Goal: Information Seeking & Learning: Learn about a topic

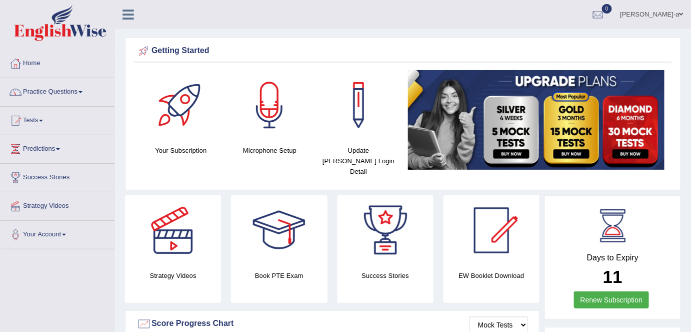
click at [83, 92] on span at bounding box center [81, 92] width 4 height 2
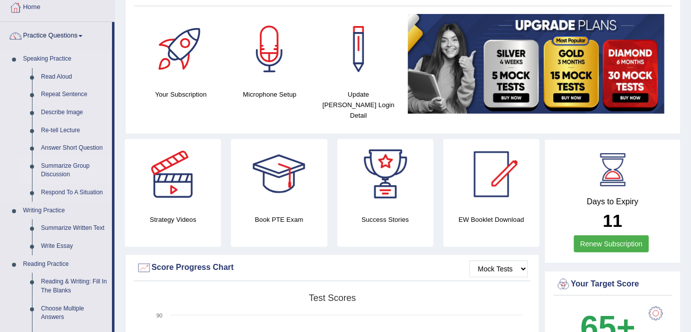
scroll to position [83, 0]
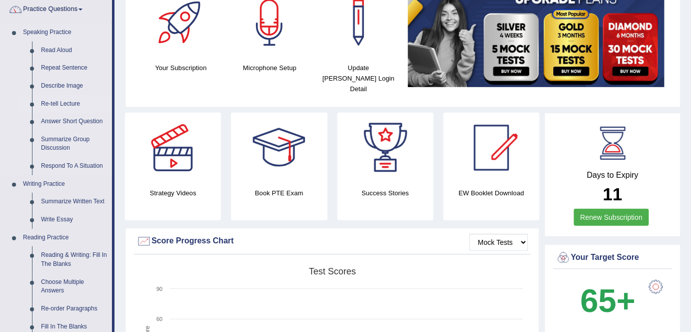
click at [71, 103] on link "Re-tell Lecture" at bounding box center [75, 104] width 76 height 18
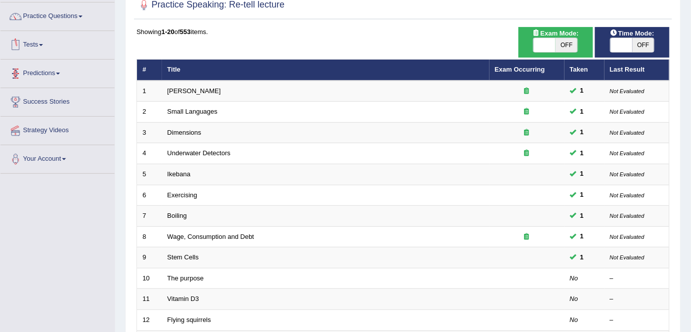
scroll to position [77, 0]
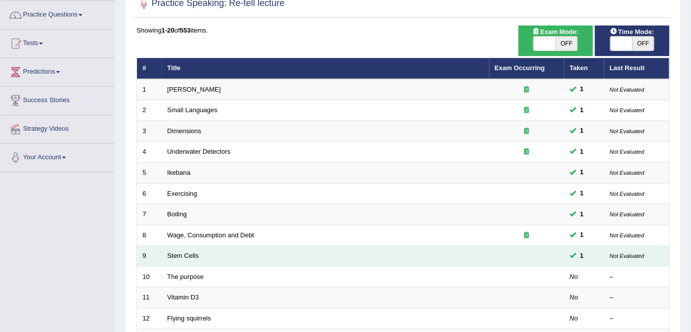
click at [256, 257] on td "Stem Cells" at bounding box center [326, 256] width 328 height 21
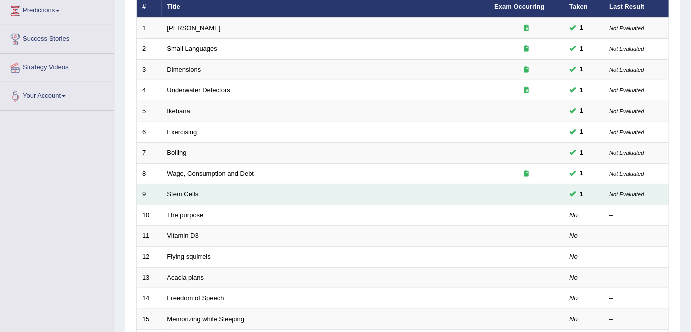
scroll to position [139, 0]
click at [259, 191] on td "Stem Cells" at bounding box center [326, 194] width 328 height 21
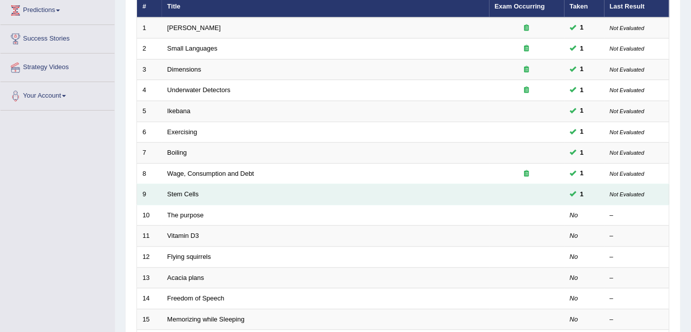
click at [259, 191] on td "Stem Cells" at bounding box center [326, 194] width 328 height 21
click at [198, 194] on link "Stem Cells" at bounding box center [184, 194] width 32 height 8
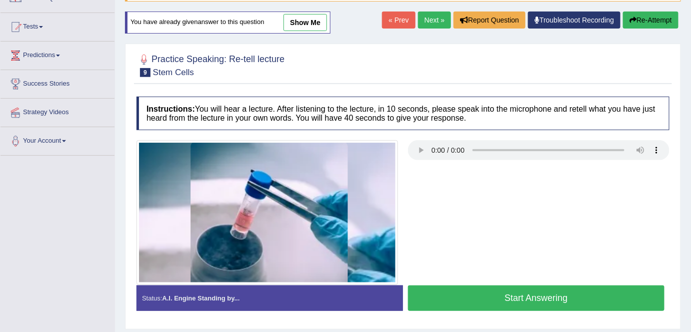
scroll to position [96, 0]
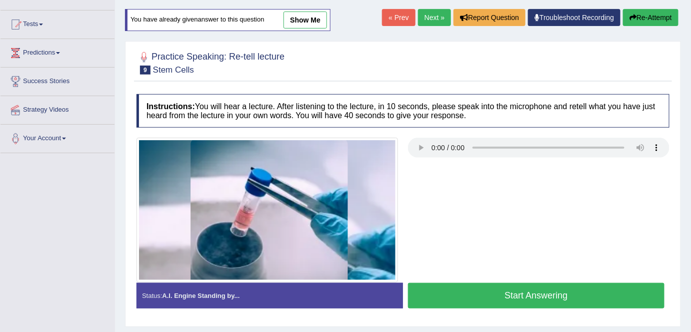
click at [391, 134] on div "Instructions: You will hear a lecture. After listening to the lecture, in 10 se…" at bounding box center [403, 205] width 538 height 232
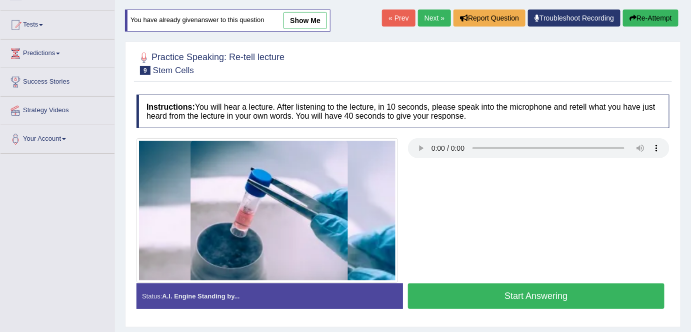
scroll to position [98, 0]
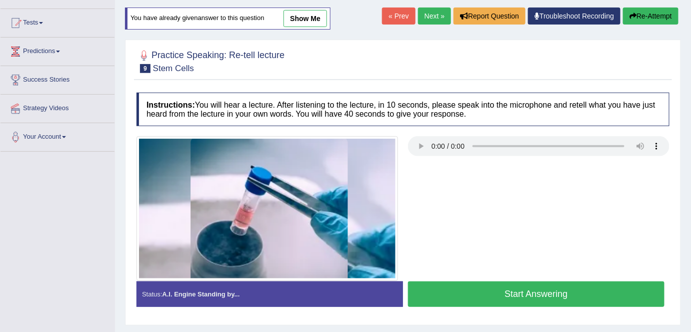
click at [529, 293] on button "Start Answering" at bounding box center [536, 294] width 257 height 26
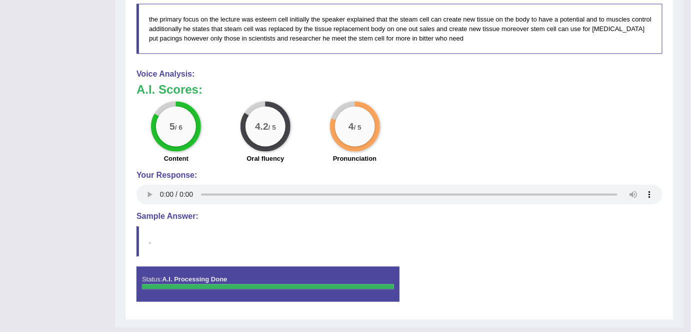
scroll to position [543, 0]
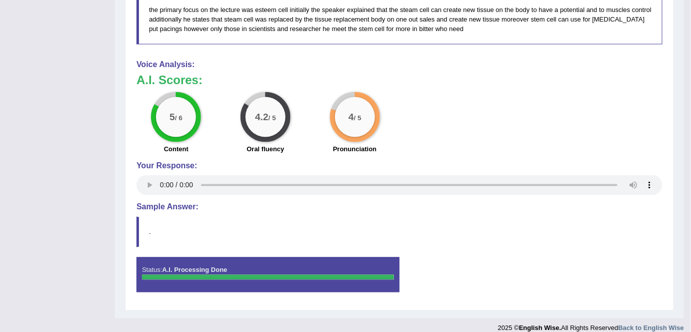
click at [262, 203] on h4 "Sample Answer:" at bounding box center [400, 207] width 526 height 9
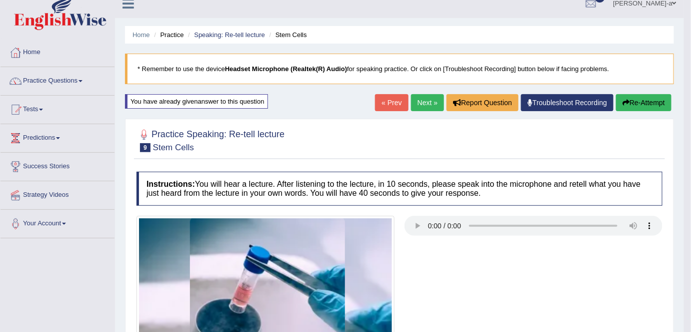
scroll to position [0, 0]
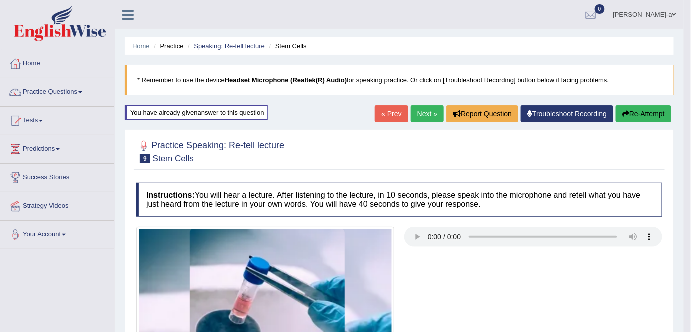
click at [640, 115] on button "Re-Attempt" at bounding box center [644, 113] width 56 height 17
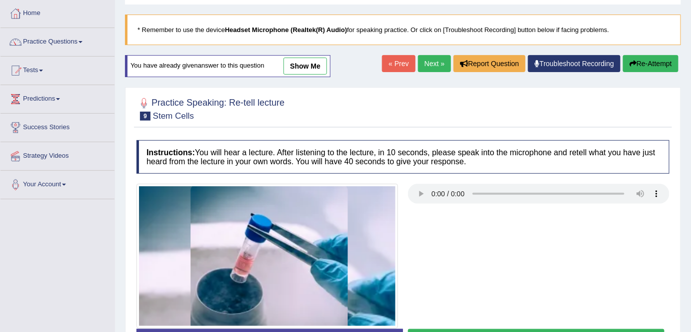
scroll to position [49, 0]
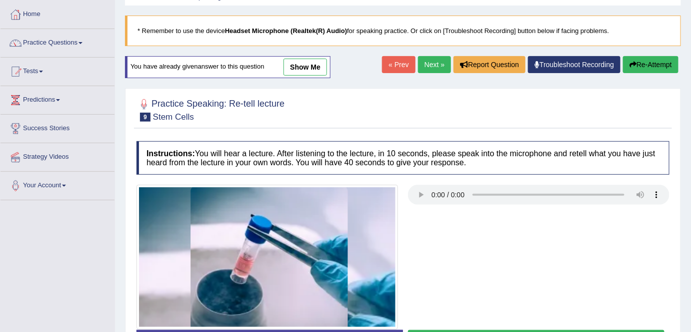
click at [299, 66] on link "show me" at bounding box center [306, 67] width 44 height 17
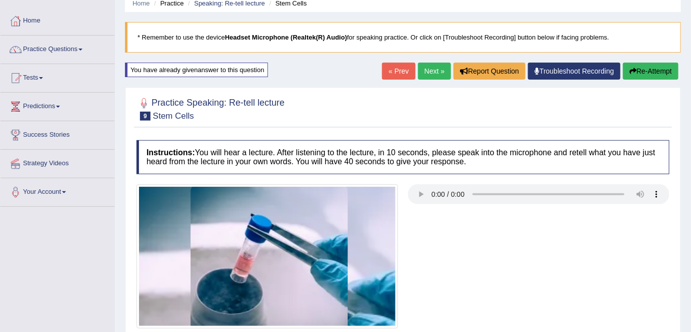
scroll to position [42, 0]
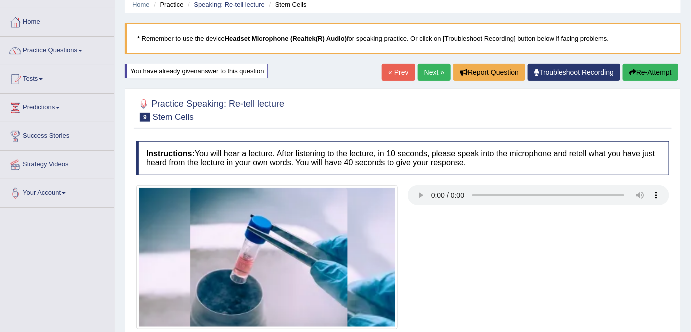
click at [639, 72] on button "Re-Attempt" at bounding box center [651, 72] width 56 height 17
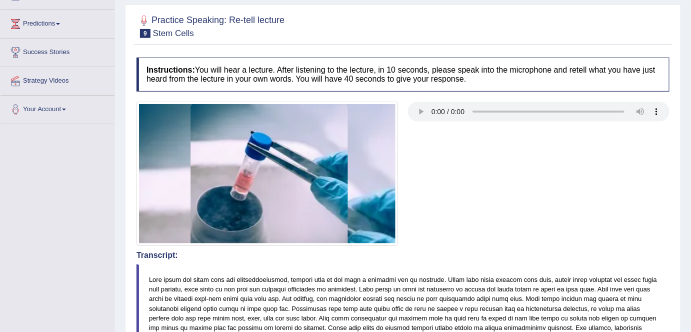
scroll to position [126, 0]
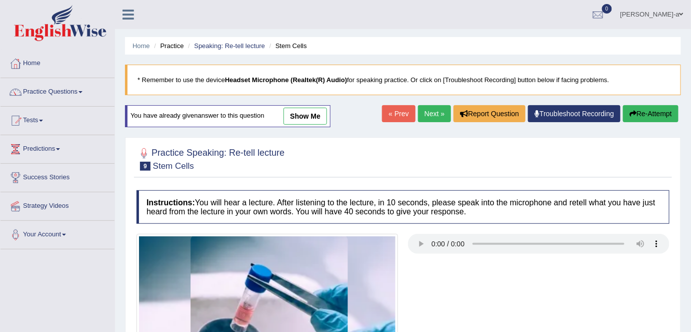
click at [309, 116] on link "show me" at bounding box center [306, 116] width 44 height 17
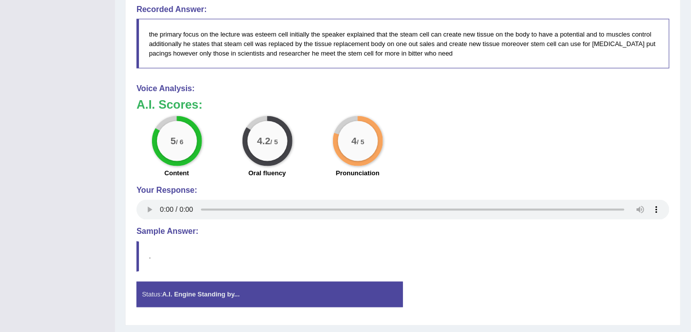
scroll to position [529, 0]
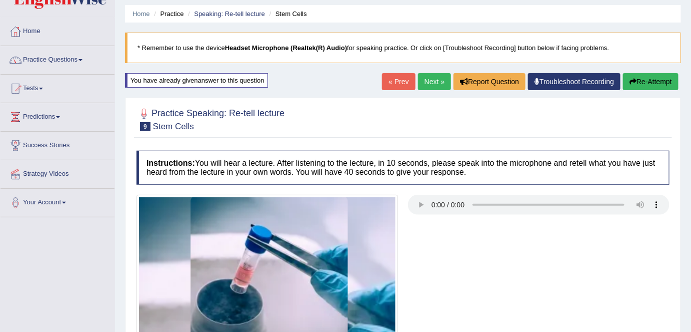
scroll to position [31, 0]
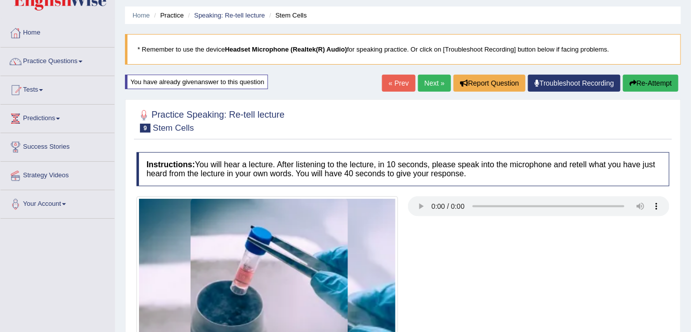
click at [555, 86] on link "Troubleshoot Recording" at bounding box center [574, 83] width 93 height 17
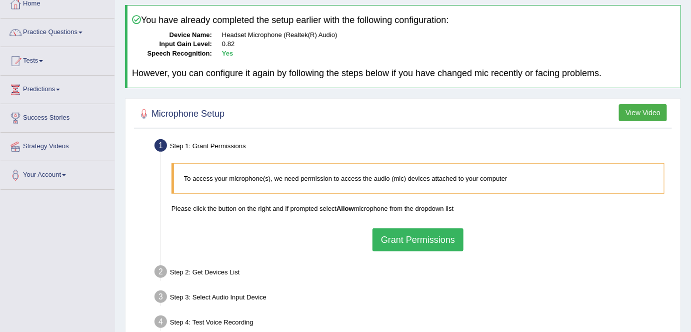
scroll to position [80, 0]
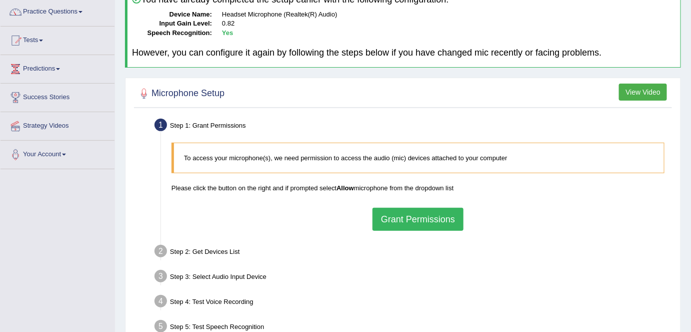
click at [408, 218] on button "Grant Permissions" at bounding box center [418, 219] width 91 height 23
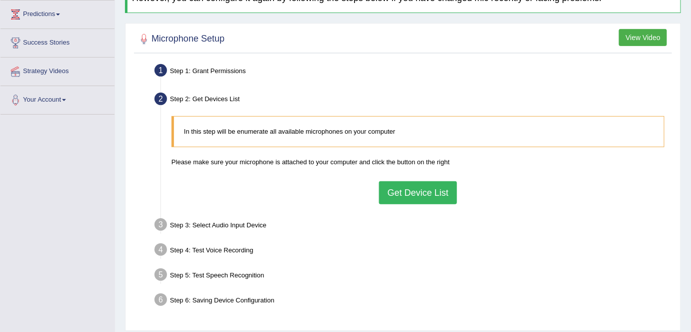
scroll to position [135, 0]
click at [417, 196] on button "Get Device List" at bounding box center [418, 192] width 78 height 23
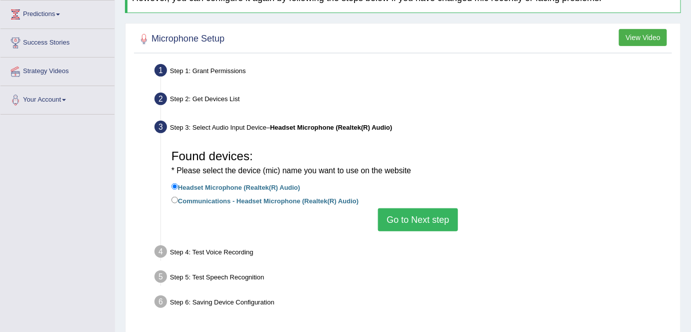
click at [411, 219] on button "Go to Next step" at bounding box center [418, 219] width 80 height 23
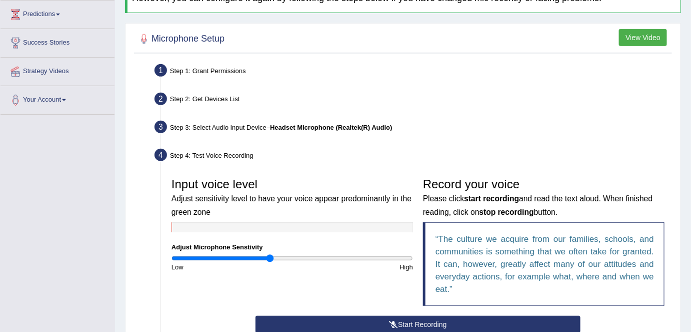
scroll to position [227, 0]
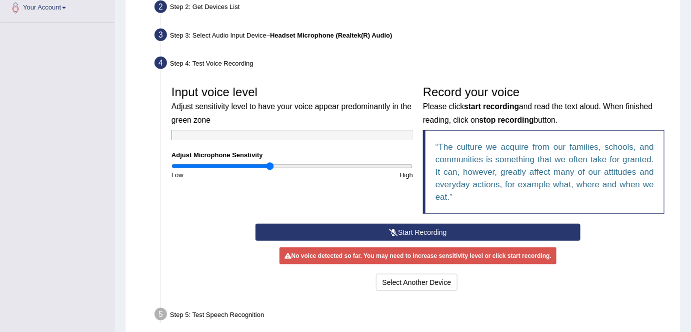
click at [400, 228] on button "Start Recording" at bounding box center [419, 232] width 326 height 17
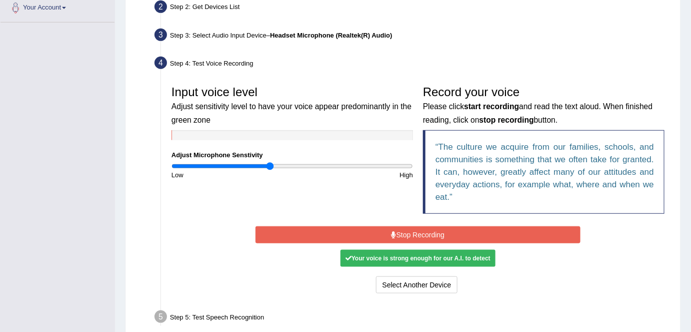
click at [400, 228] on button "Stop Recording" at bounding box center [419, 234] width 326 height 17
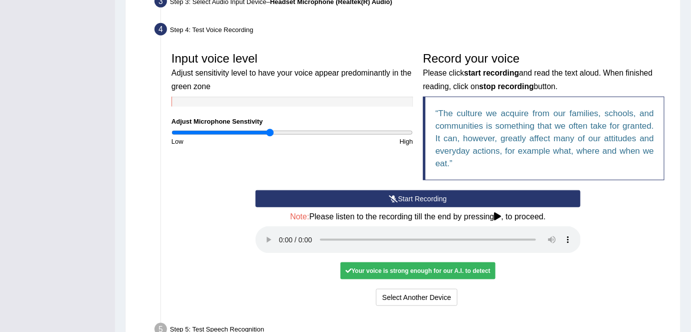
scroll to position [261, 0]
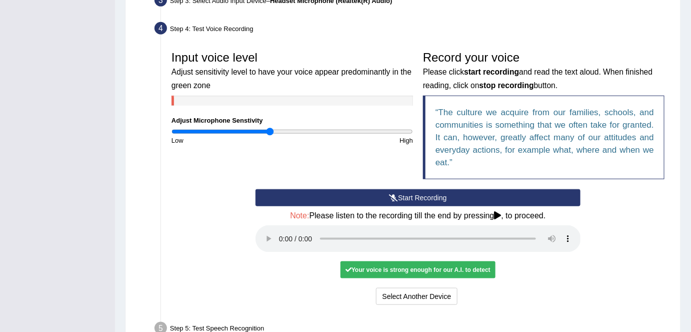
click at [415, 273] on div "Your voice is strong enough for our A.I. to detect" at bounding box center [418, 269] width 155 height 17
click at [415, 267] on div "Your voice is strong enough for our A.I. to detect" at bounding box center [418, 269] width 155 height 17
click at [419, 272] on div "Your voice is strong enough for our A.I. to detect" at bounding box center [418, 269] width 155 height 17
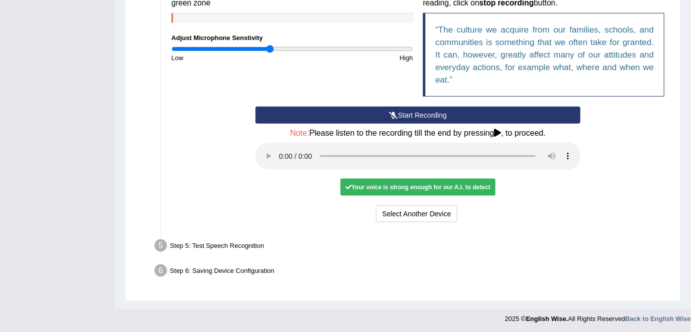
click at [432, 182] on div "Your voice is strong enough for our A.I. to detect" at bounding box center [418, 187] width 155 height 17
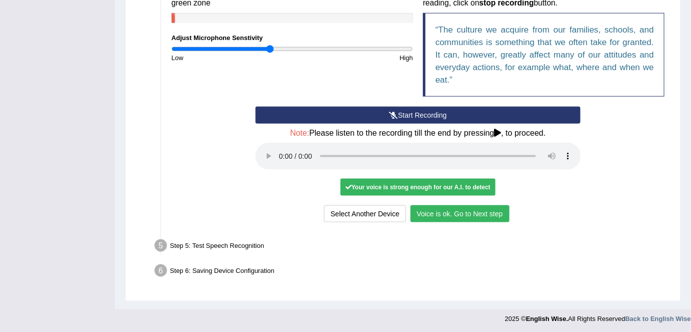
click at [441, 211] on button "Voice is ok. Go to Next step" at bounding box center [460, 213] width 99 height 17
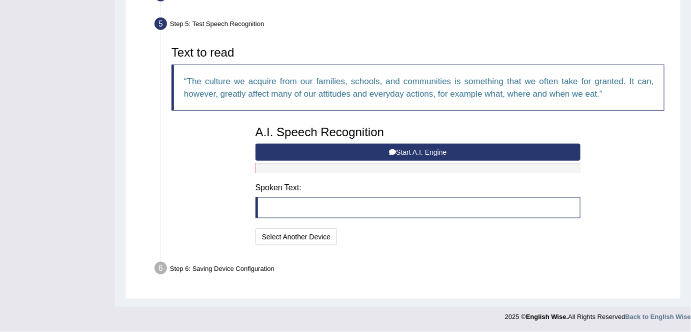
scroll to position [292, 0]
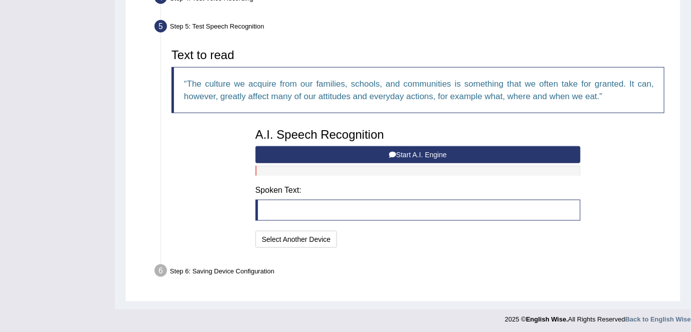
click at [425, 155] on button "Start A.I. Engine" at bounding box center [419, 154] width 326 height 17
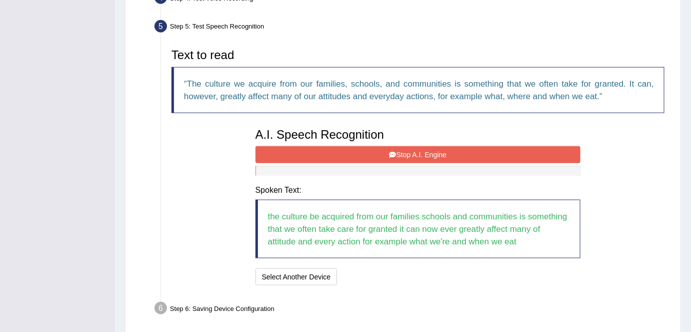
scroll to position [329, 0]
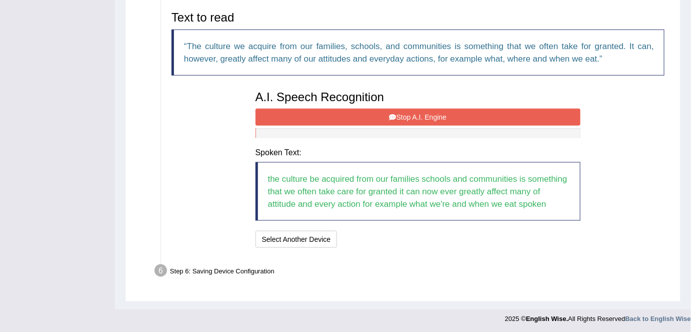
click at [408, 117] on button "Stop A.I. Engine" at bounding box center [419, 117] width 326 height 17
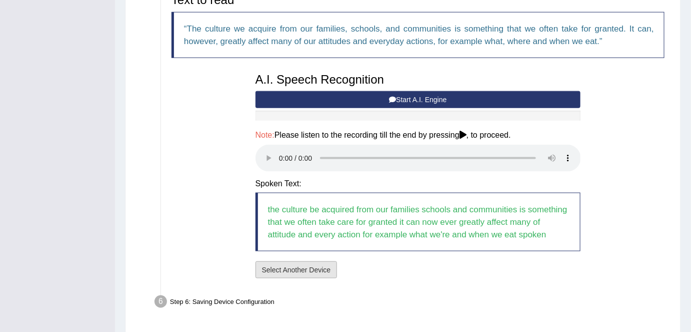
scroll to position [377, 0]
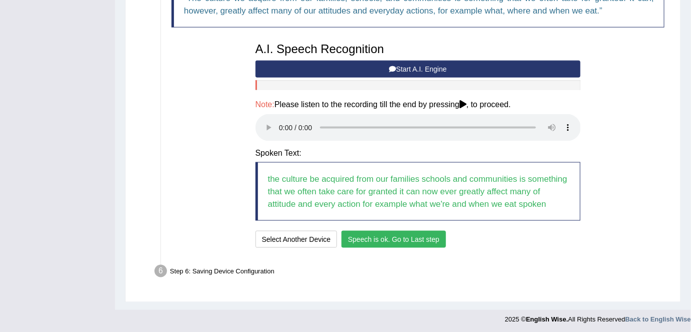
click at [361, 233] on button "Speech is ok. Go to Last step" at bounding box center [394, 239] width 105 height 17
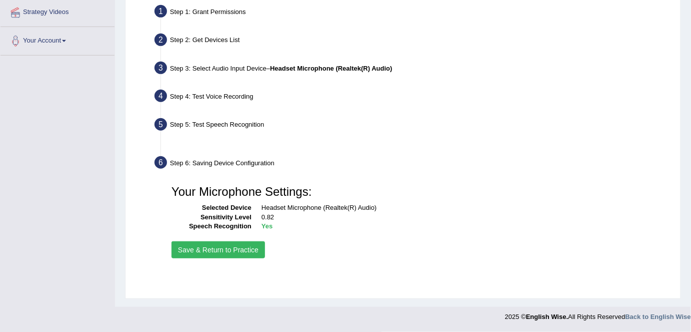
scroll to position [193, 0]
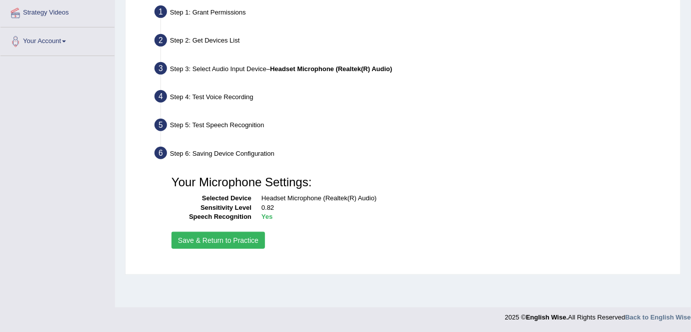
click at [241, 242] on button "Save & Return to Practice" at bounding box center [219, 240] width 94 height 17
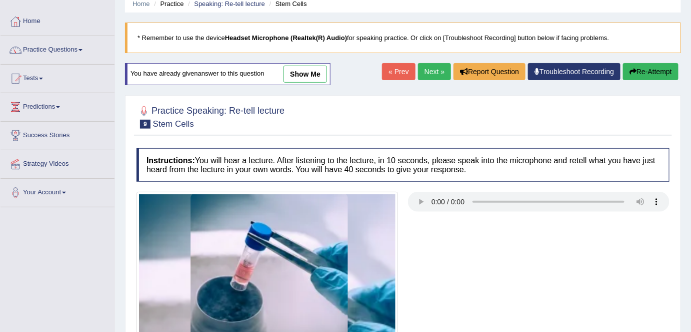
scroll to position [42, 0]
click at [645, 71] on button "Re-Attempt" at bounding box center [651, 72] width 56 height 17
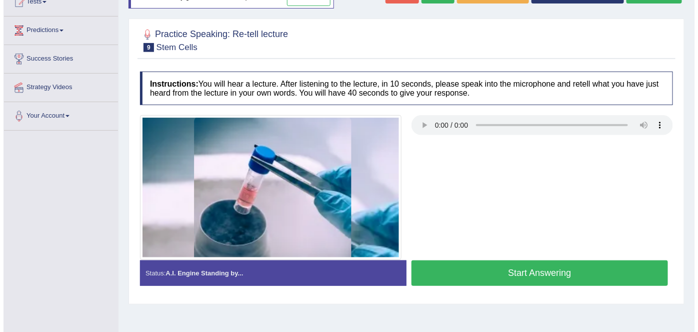
scroll to position [134, 0]
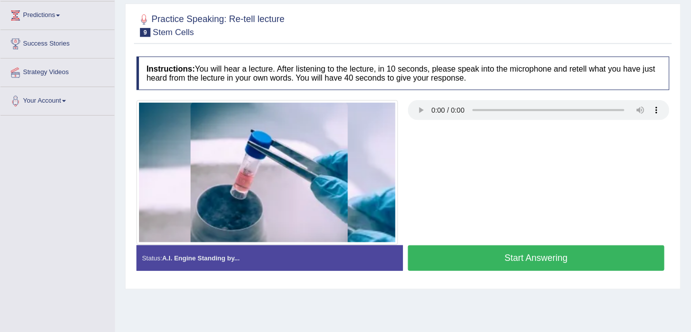
click at [555, 258] on button "Start Answering" at bounding box center [536, 258] width 257 height 26
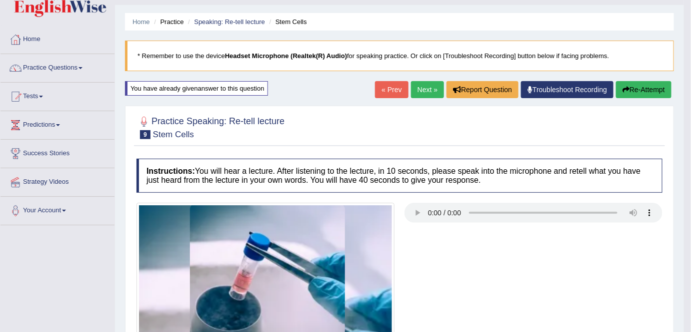
scroll to position [0, 0]
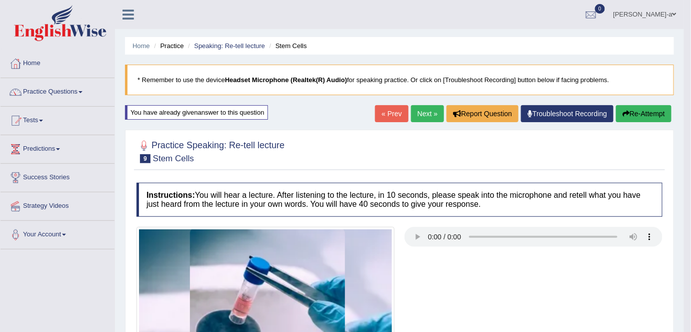
click at [418, 113] on link "Next »" at bounding box center [427, 113] width 33 height 17
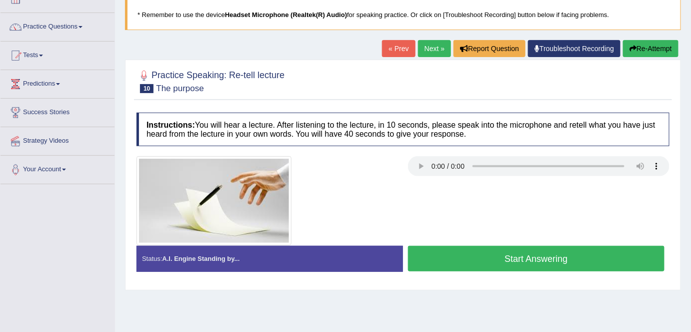
scroll to position [67, 0]
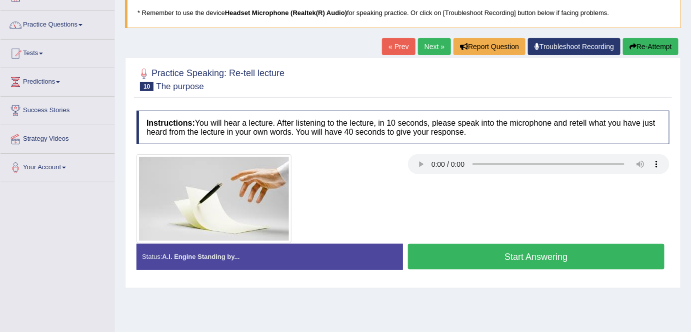
click at [515, 254] on button "Start Answering" at bounding box center [536, 257] width 257 height 26
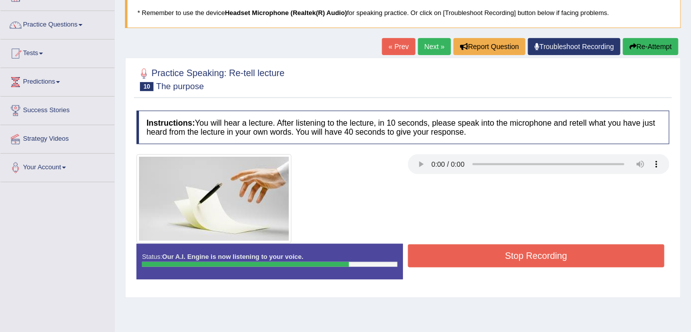
click at [515, 254] on button "Stop Recording" at bounding box center [536, 255] width 257 height 23
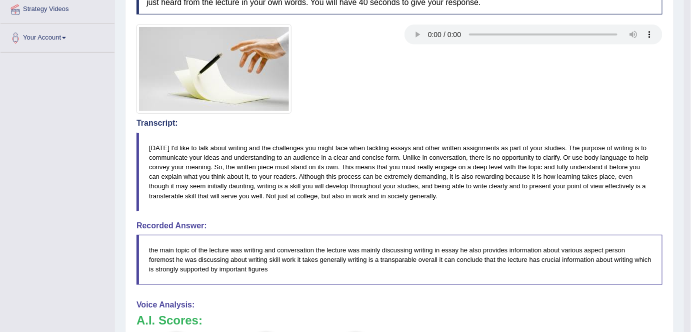
scroll to position [0, 0]
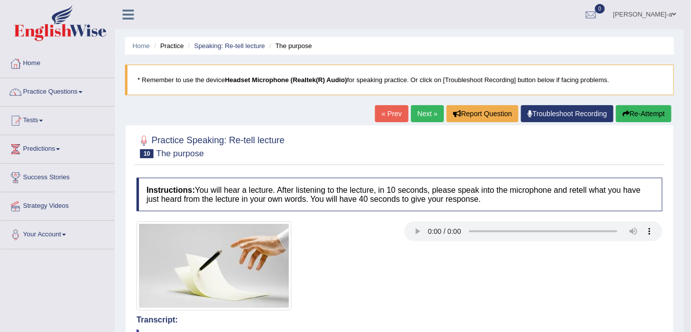
click at [645, 111] on button "Re-Attempt" at bounding box center [644, 113] width 56 height 17
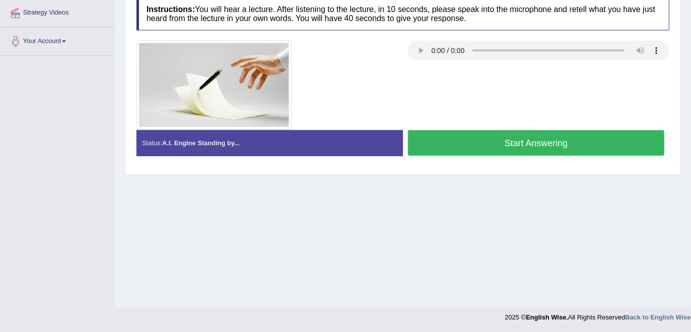
click at [536, 142] on button "Start Answering" at bounding box center [536, 143] width 257 height 26
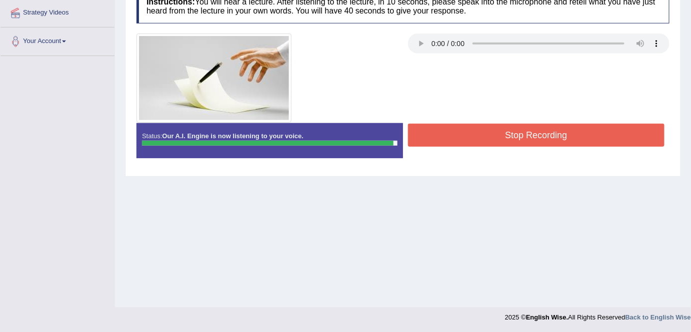
click at [536, 142] on button "Stop Recording" at bounding box center [536, 135] width 257 height 23
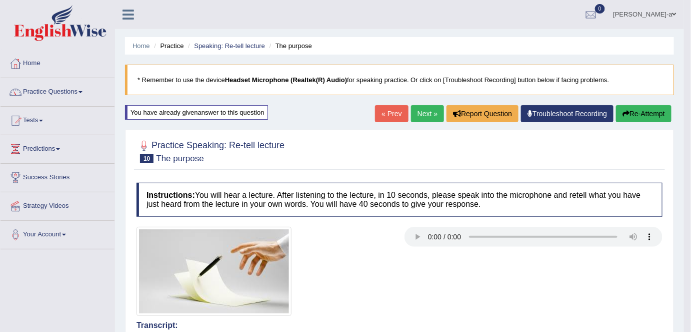
click at [421, 111] on link "Next »" at bounding box center [427, 113] width 33 height 17
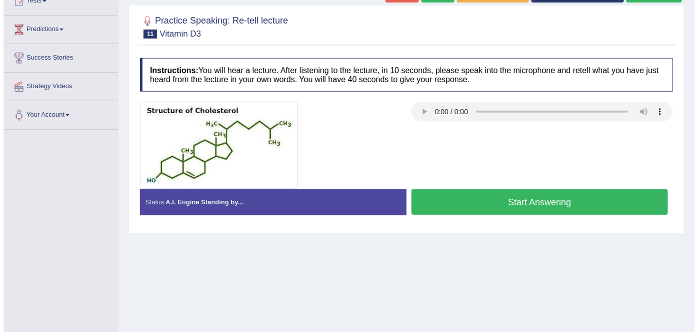
scroll to position [120, 0]
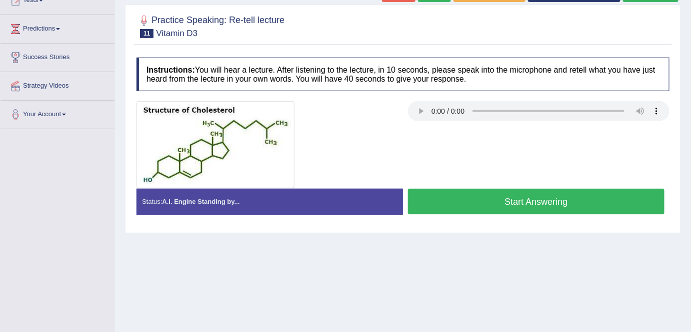
click at [520, 204] on button "Start Answering" at bounding box center [536, 202] width 257 height 26
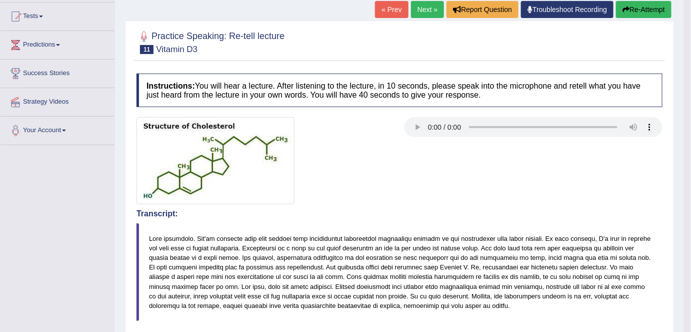
scroll to position [103, 0]
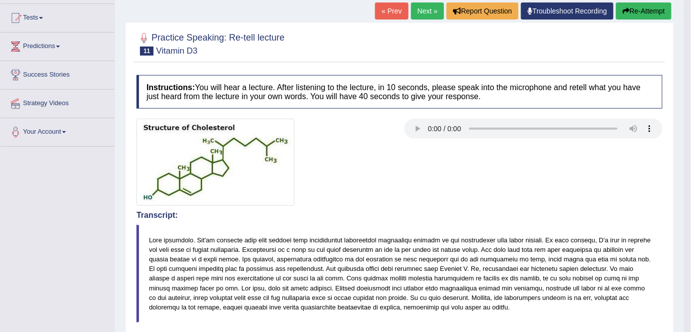
click at [635, 10] on button "Re-Attempt" at bounding box center [644, 11] width 56 height 17
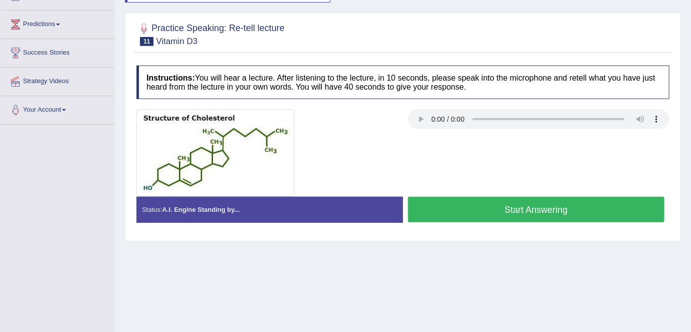
scroll to position [122, 0]
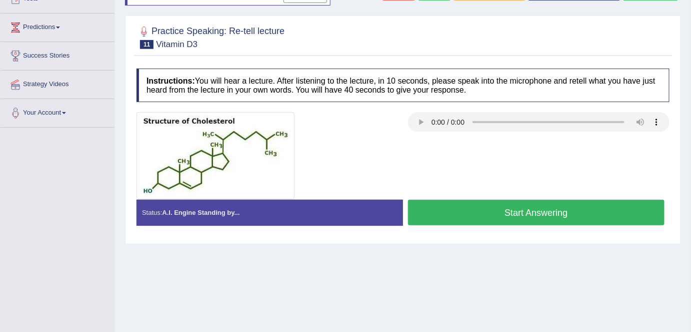
click at [519, 216] on button "Start Answering" at bounding box center [536, 213] width 257 height 26
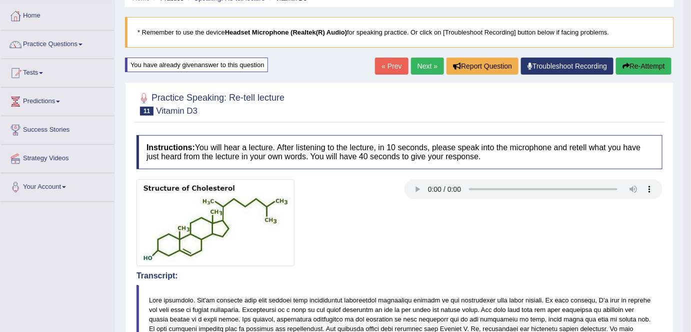
scroll to position [47, 0]
click at [638, 64] on button "Re-Attempt" at bounding box center [644, 66] width 56 height 17
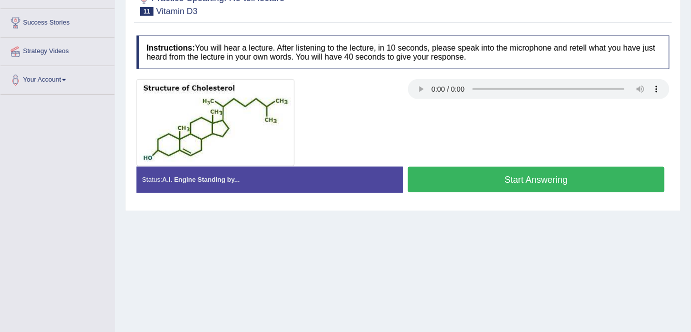
scroll to position [193, 0]
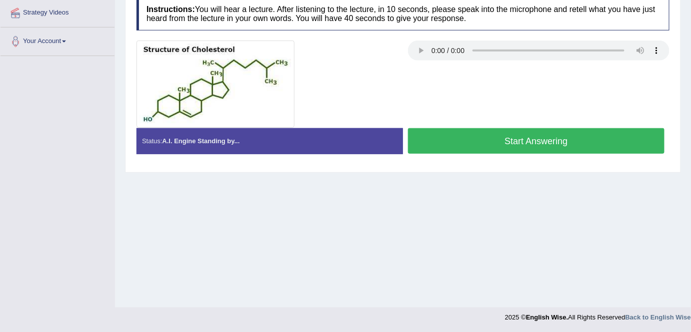
click at [533, 140] on button "Start Answering" at bounding box center [536, 141] width 257 height 26
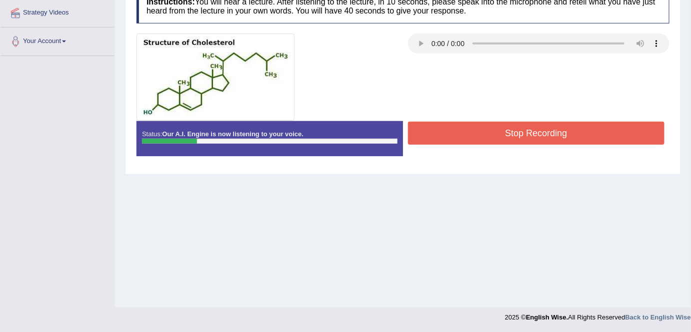
click at [532, 130] on button "Stop Recording" at bounding box center [536, 133] width 257 height 23
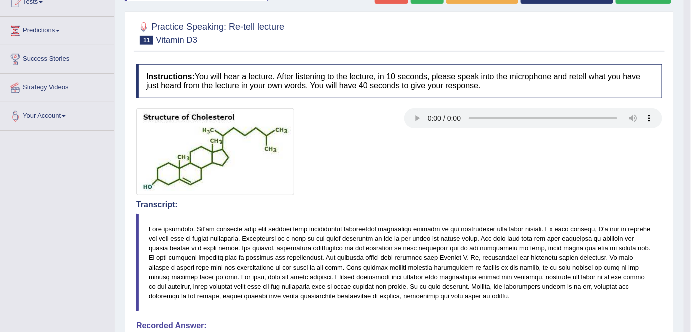
scroll to position [0, 0]
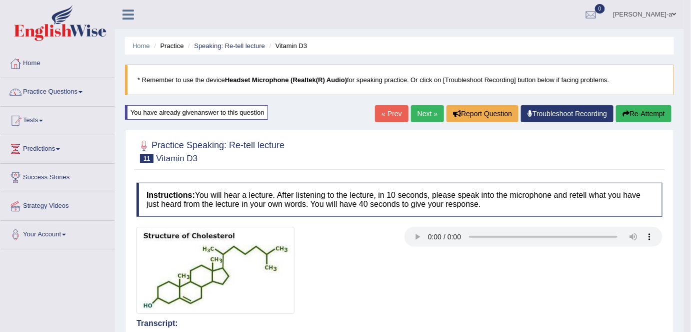
click at [639, 113] on button "Re-Attempt" at bounding box center [644, 113] width 56 height 17
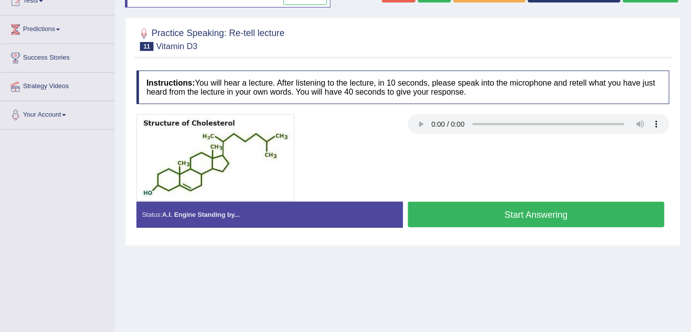
scroll to position [120, 0]
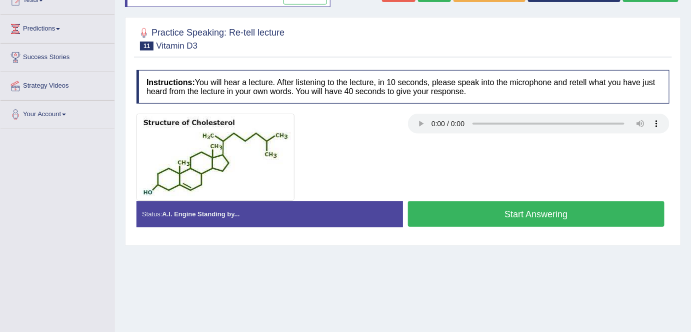
click at [528, 212] on button "Start Answering" at bounding box center [536, 214] width 257 height 26
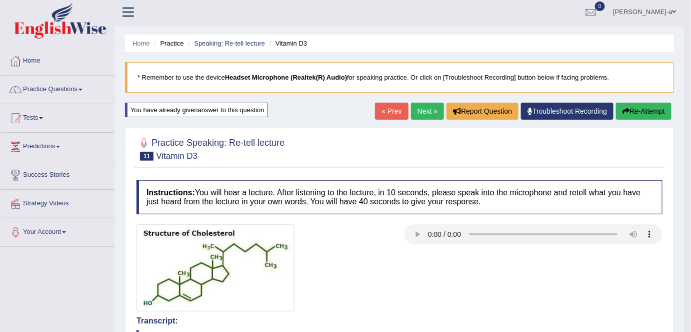
scroll to position [0, 0]
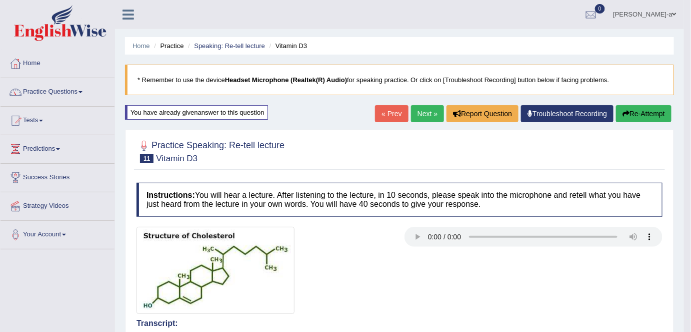
click at [425, 112] on link "Next »" at bounding box center [427, 113] width 33 height 17
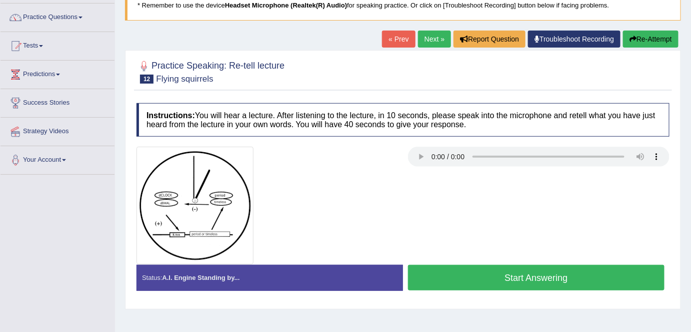
scroll to position [74, 0]
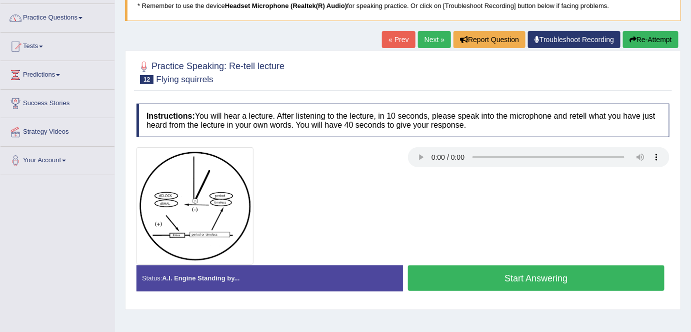
click at [523, 279] on button "Start Answering" at bounding box center [536, 278] width 257 height 26
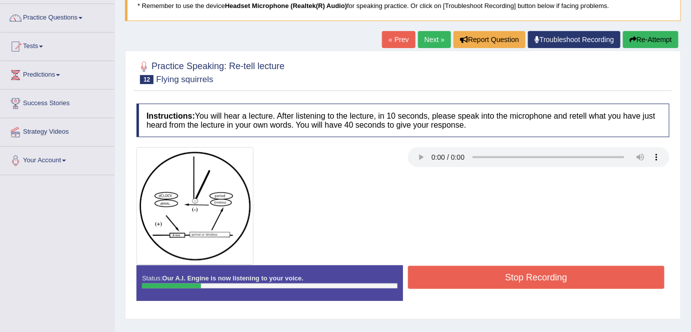
click at [660, 42] on button "Re-Attempt" at bounding box center [651, 39] width 56 height 17
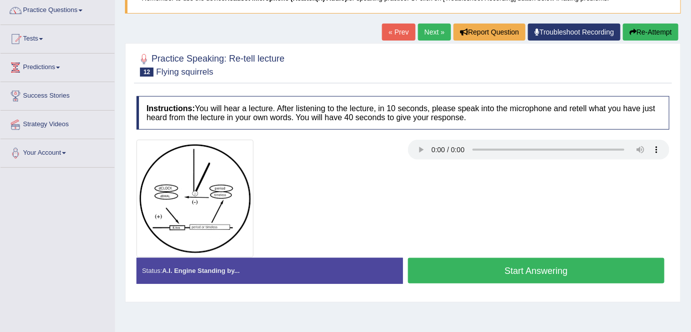
click at [504, 269] on button "Start Answering" at bounding box center [536, 271] width 257 height 26
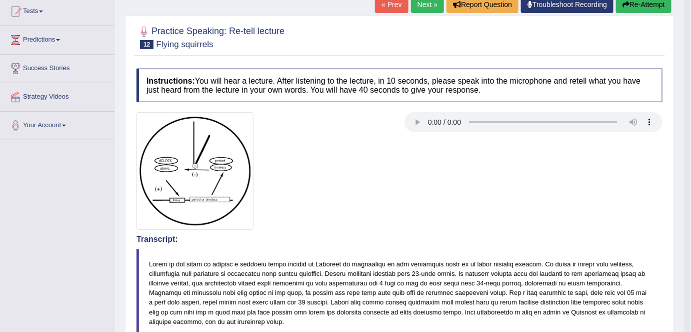
scroll to position [88, 0]
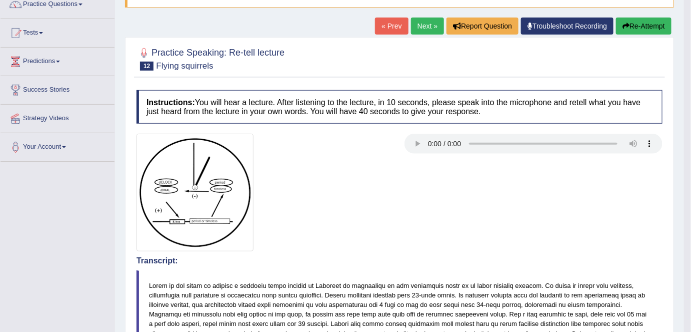
click at [649, 27] on button "Re-Attempt" at bounding box center [644, 26] width 56 height 17
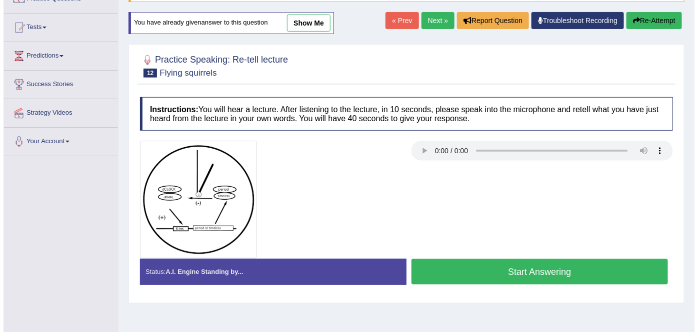
scroll to position [88, 0]
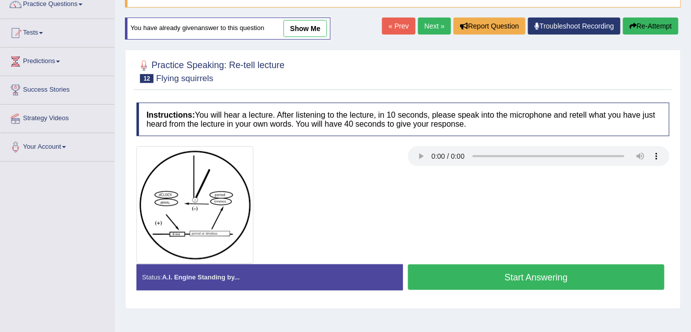
click at [495, 266] on button "Start Answering" at bounding box center [536, 277] width 257 height 26
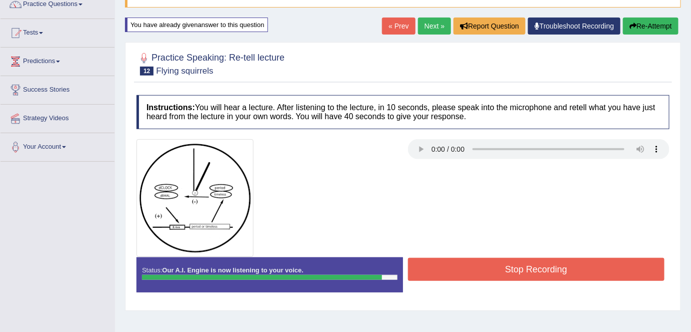
click at [495, 266] on button "Stop Recording" at bounding box center [536, 269] width 257 height 23
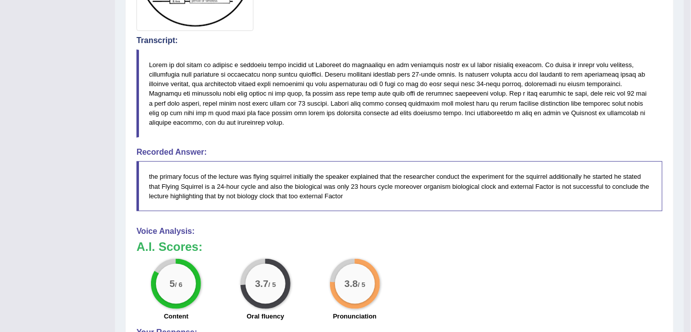
scroll to position [313, 0]
